Goal: Transaction & Acquisition: Download file/media

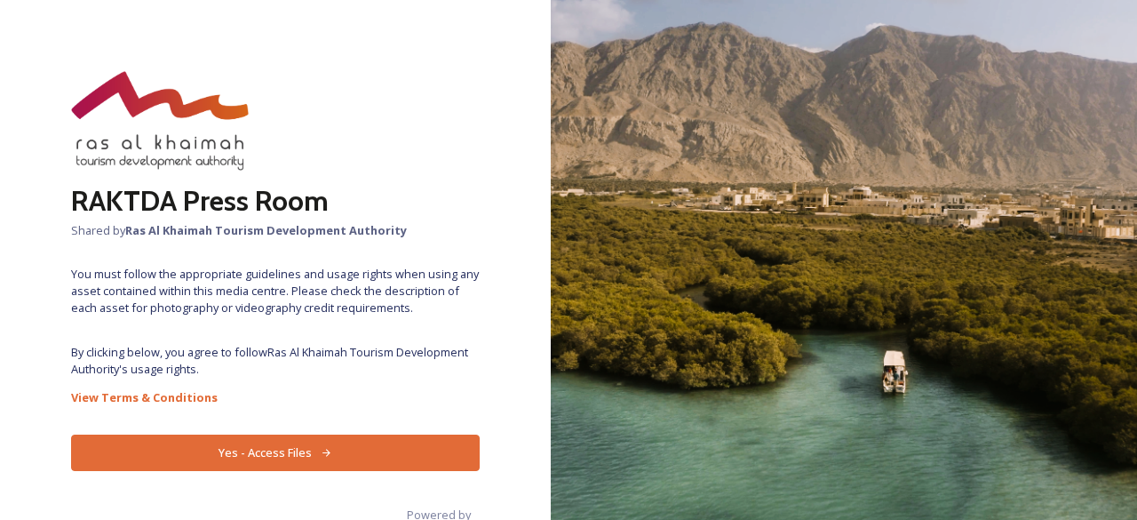
click at [204, 443] on button "Yes - Access Files" at bounding box center [275, 453] width 409 height 36
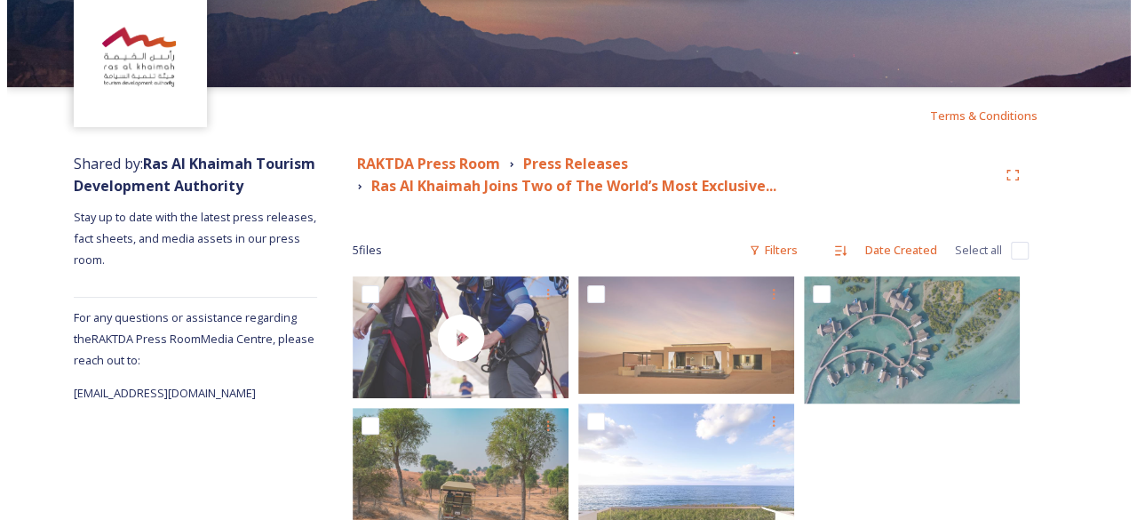
scroll to position [156, 0]
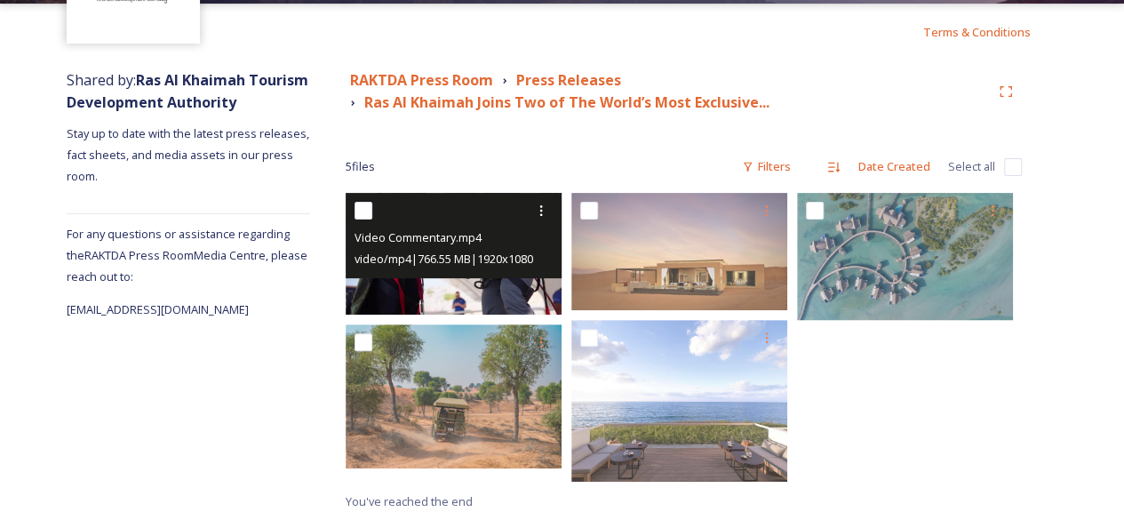
click at [425, 249] on div "video/mp4 | 766.55 MB | 1920 x 1080" at bounding box center [456, 258] width 203 height 21
click at [538, 208] on icon at bounding box center [541, 210] width 14 height 14
click at [533, 277] on span "Download" at bounding box center [520, 283] width 54 height 17
click at [487, 232] on div "Video Commentary.mp4" at bounding box center [456, 237] width 203 height 21
click at [535, 205] on icon at bounding box center [541, 210] width 14 height 14
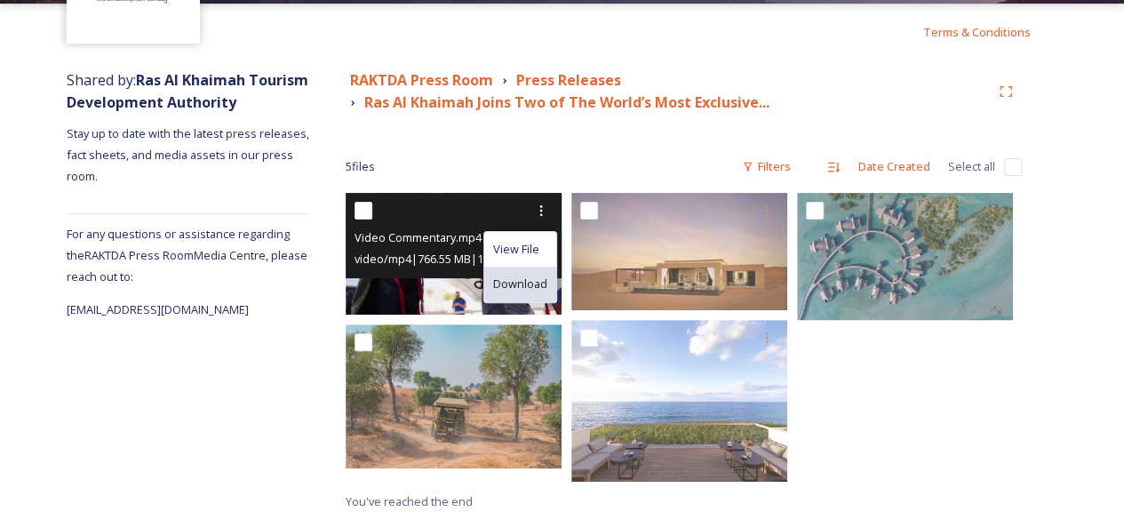
click at [540, 283] on span "Download" at bounding box center [520, 283] width 54 height 17
click at [492, 221] on div at bounding box center [456, 211] width 203 height 32
click at [365, 209] on input "checkbox" at bounding box center [364, 211] width 18 height 18
checkbox input "true"
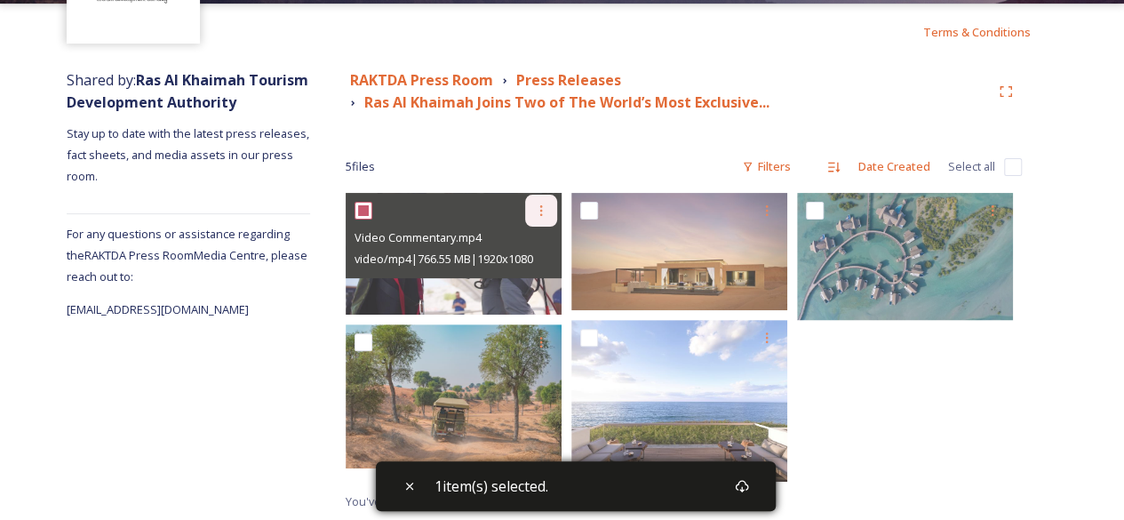
click at [537, 207] on icon at bounding box center [541, 210] width 14 height 14
click at [538, 277] on span "Download" at bounding box center [520, 283] width 54 height 17
click at [547, 203] on icon at bounding box center [541, 210] width 14 height 14
click at [508, 241] on span "View File" at bounding box center [516, 249] width 46 height 17
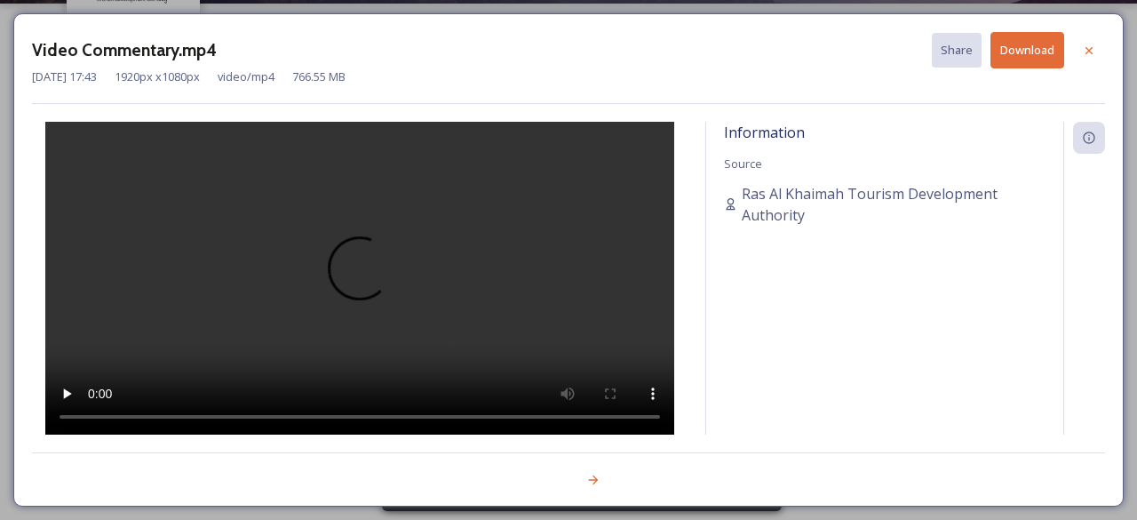
click at [1033, 57] on button "Download" at bounding box center [1028, 50] width 74 height 36
